Goal: Navigation & Orientation: Find specific page/section

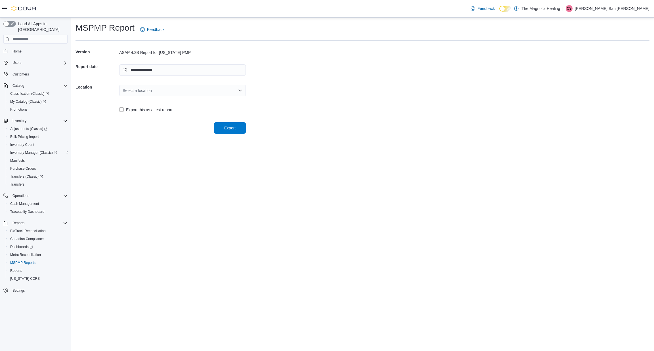
click at [37, 151] on span "Inventory Manager (Classic)" at bounding box center [33, 153] width 47 height 5
click at [14, 46] on div "Home" at bounding box center [35, 51] width 64 height 11
click at [14, 47] on button "Home" at bounding box center [35, 51] width 69 height 8
